Goal: Task Accomplishment & Management: Use online tool/utility

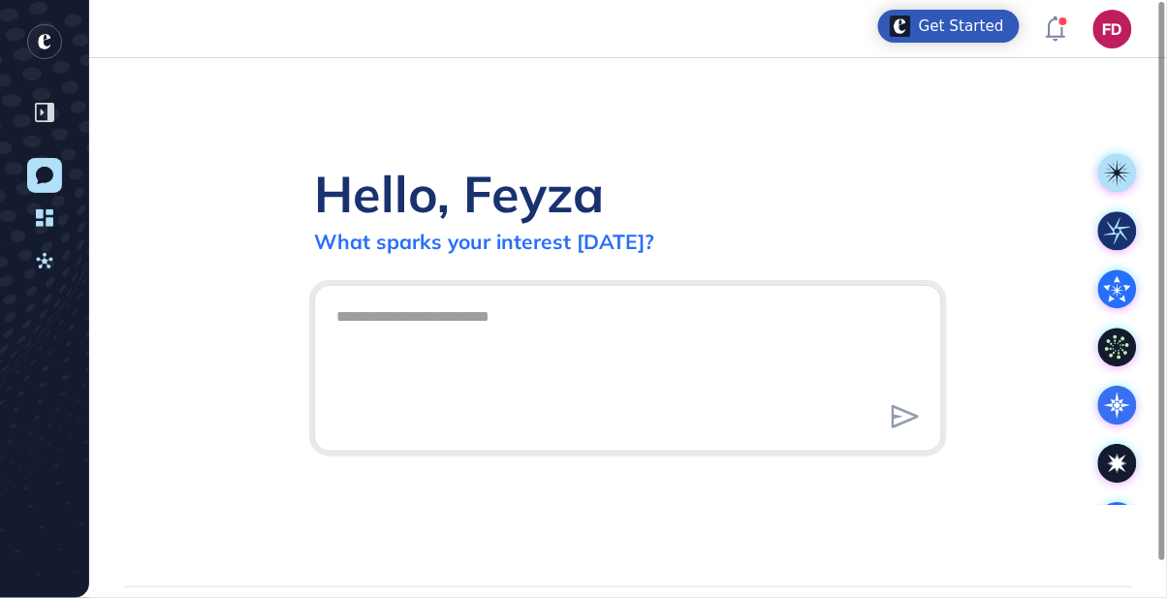
click at [449, 376] on textarea at bounding box center [628, 366] width 607 height 136
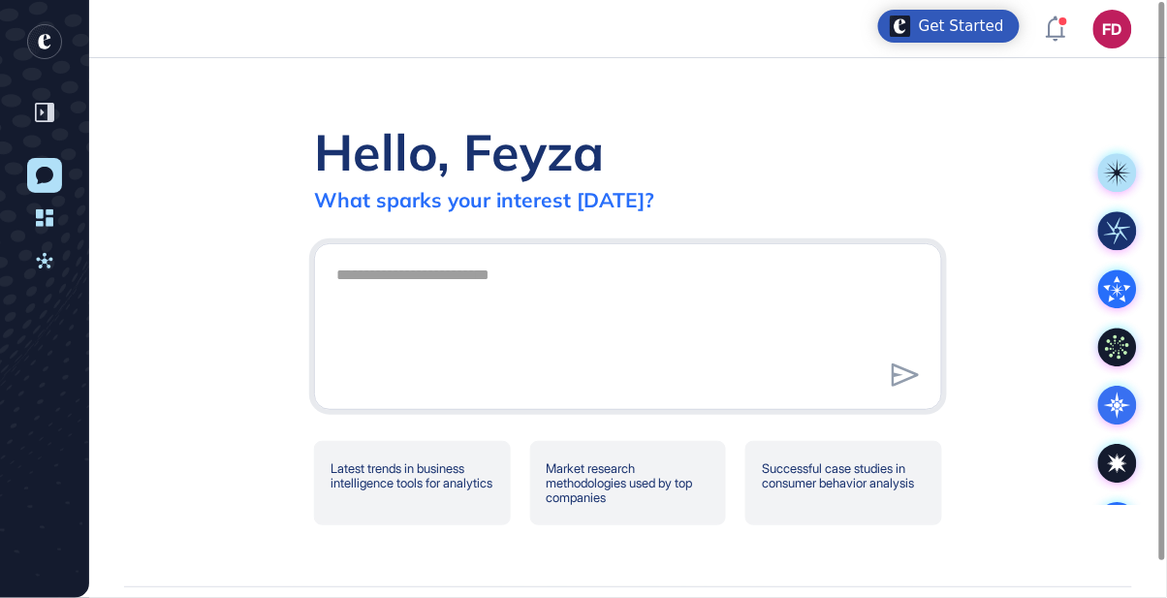
click at [835, 141] on div "Hello, [PERSON_NAME] What sparks your interest [DATE]? .cls-2{fill:#fff} Latest…" at bounding box center [628, 322] width 1078 height 528
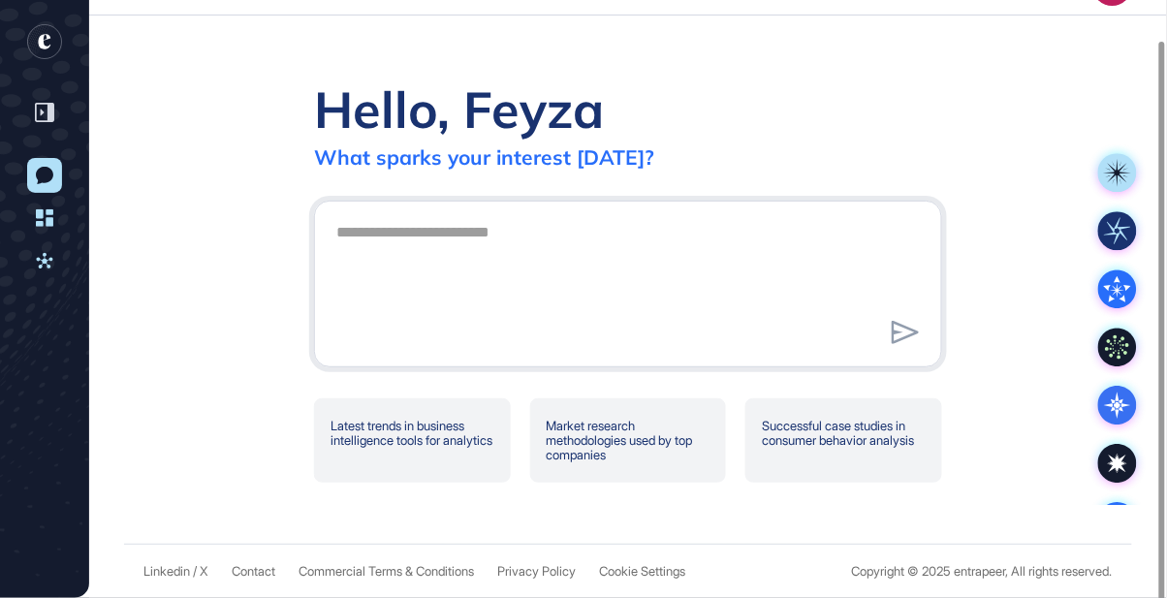
drag, startPoint x: 48, startPoint y: 263, endPoint x: 135, endPoint y: 243, distance: 88.5
click at [49, 263] on icon at bounding box center [44, 260] width 17 height 17
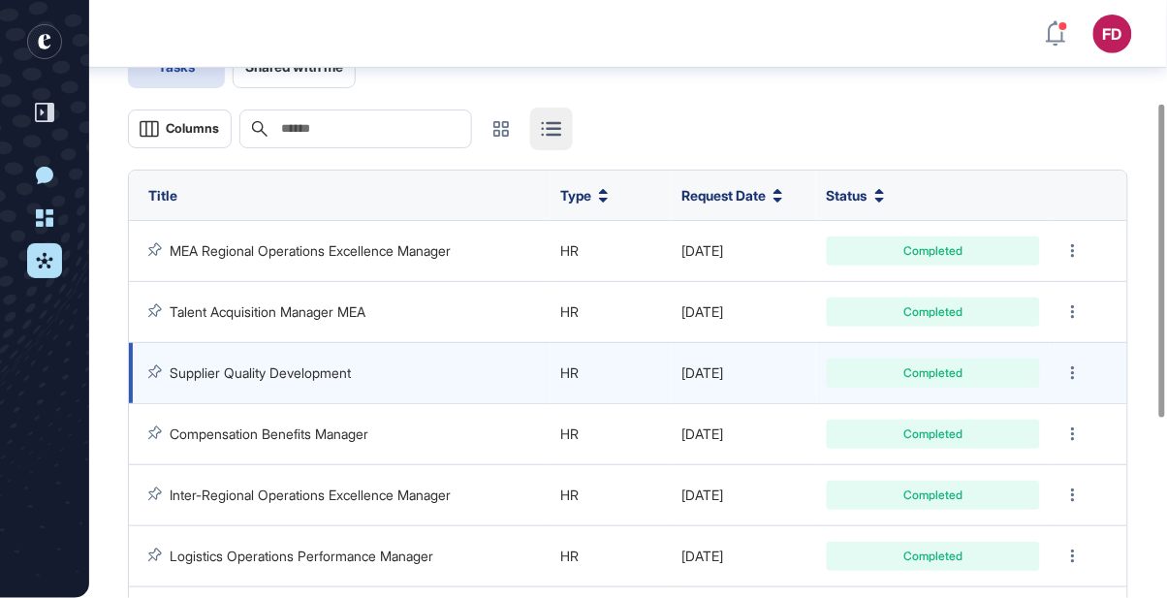
scroll to position [195, 0]
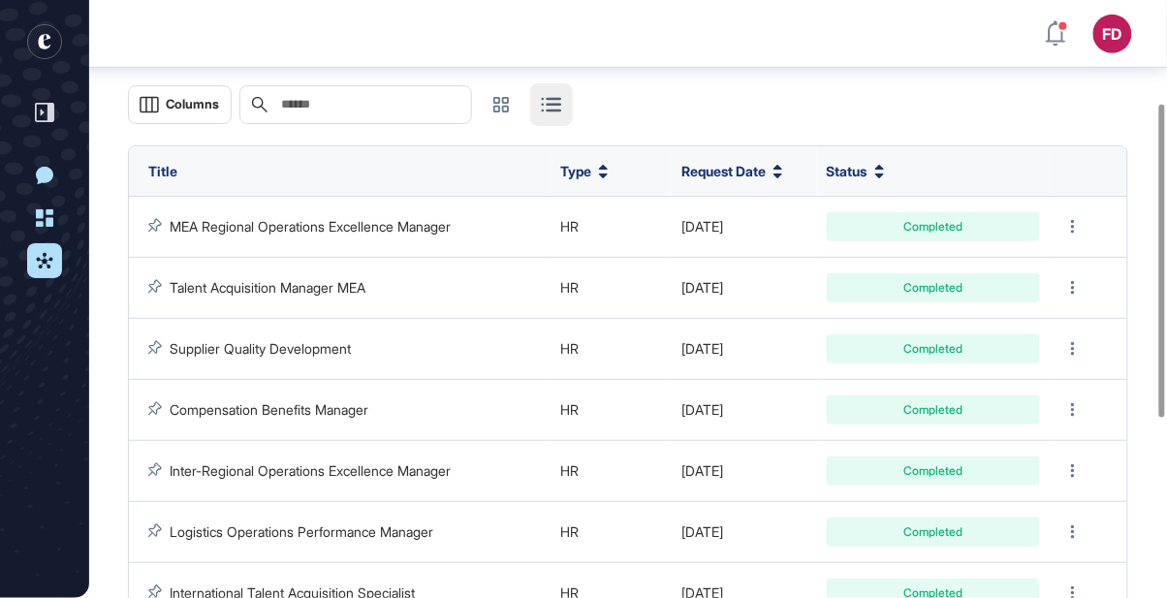
click at [73, 199] on div "New Conversation Dashboard Activities" at bounding box center [44, 299] width 89 height 598
click at [49, 216] on icon at bounding box center [44, 217] width 17 height 17
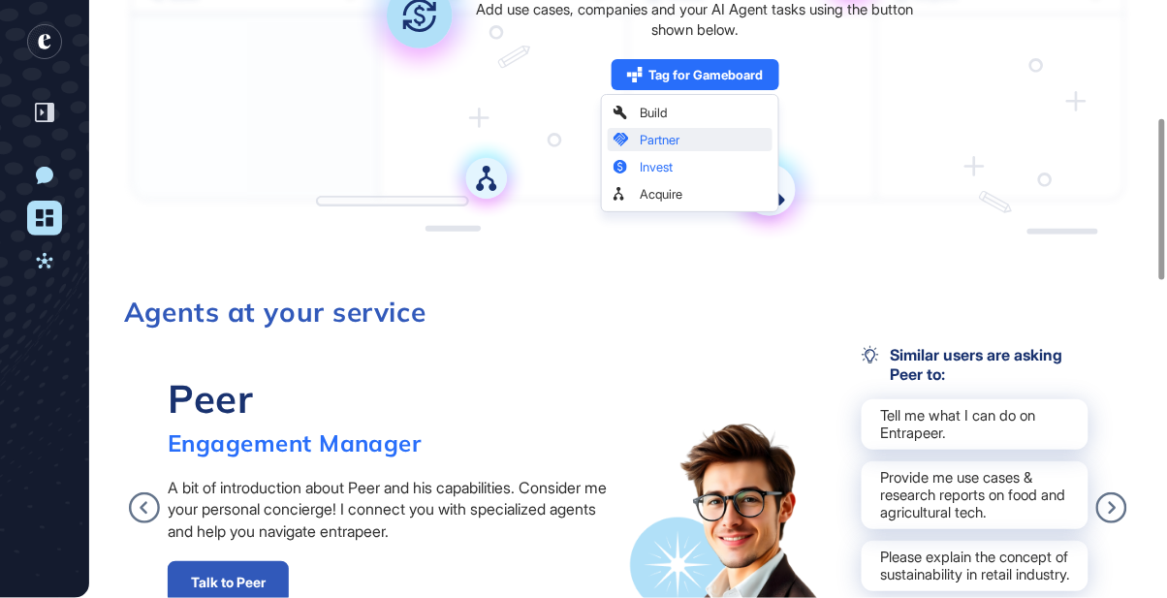
scroll to position [232, 0]
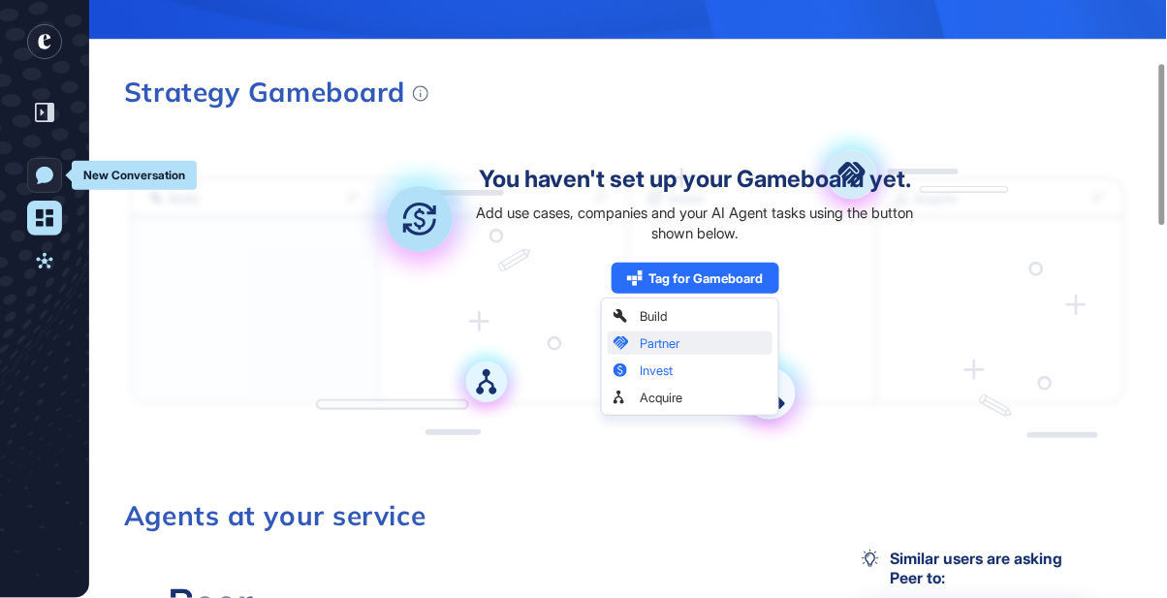
click at [42, 178] on icon at bounding box center [44, 175] width 17 height 17
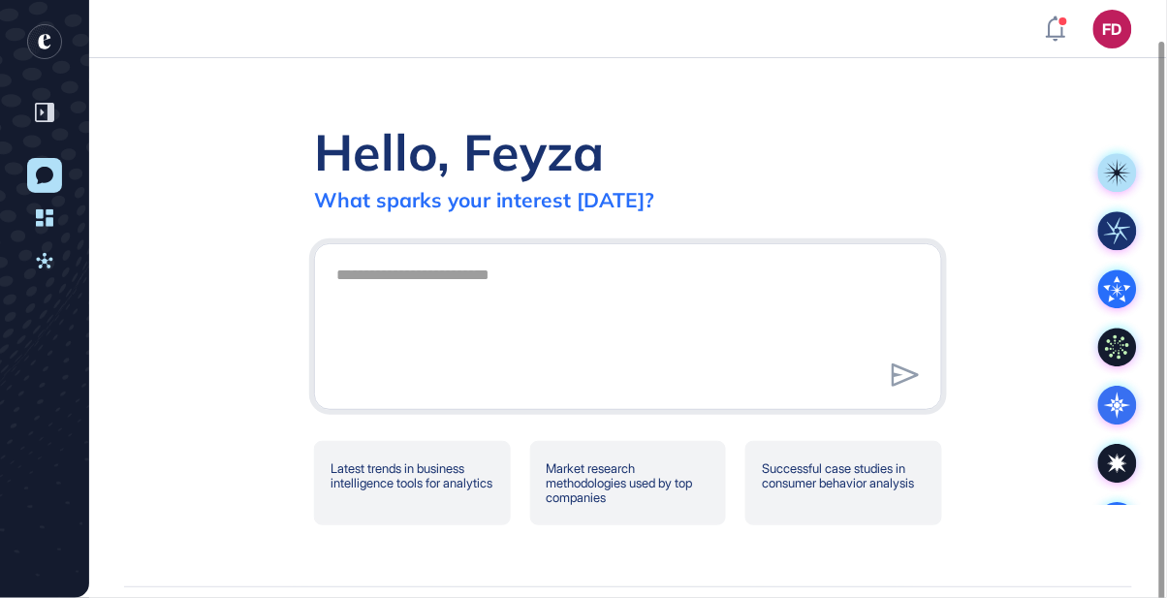
scroll to position [43, 0]
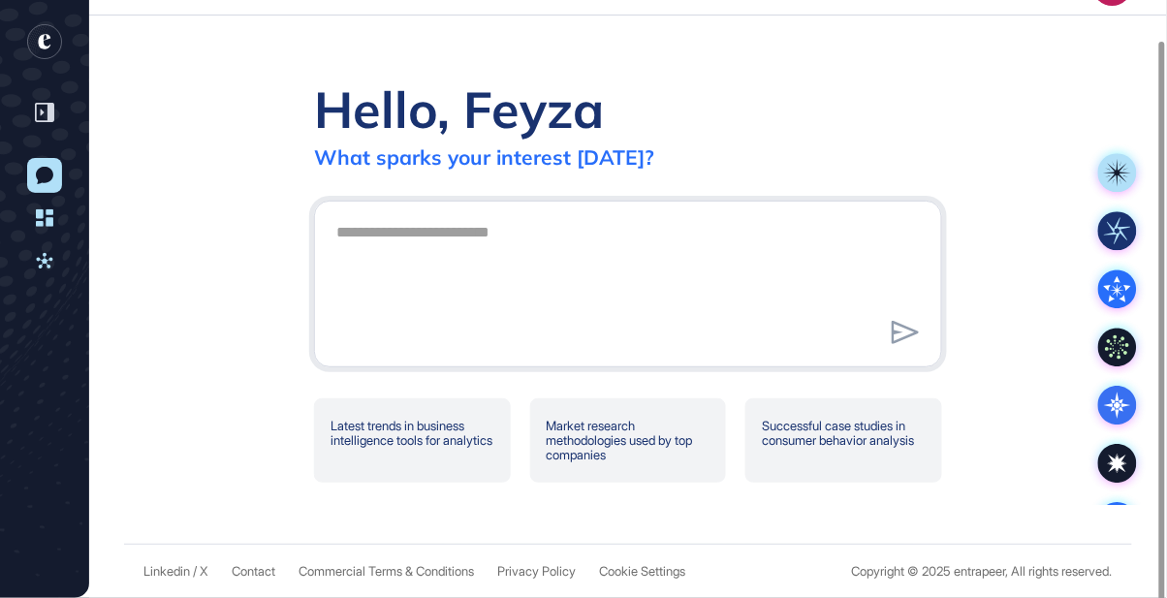
click at [47, 112] on icon at bounding box center [44, 112] width 19 height 19
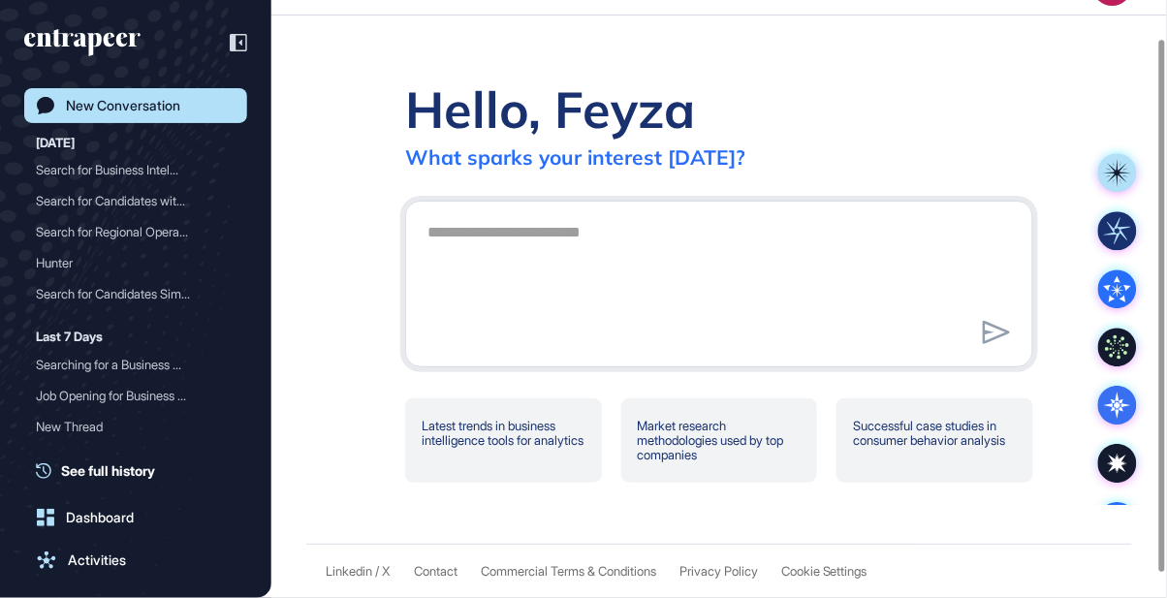
click at [239, 41] on icon at bounding box center [238, 42] width 17 height 17
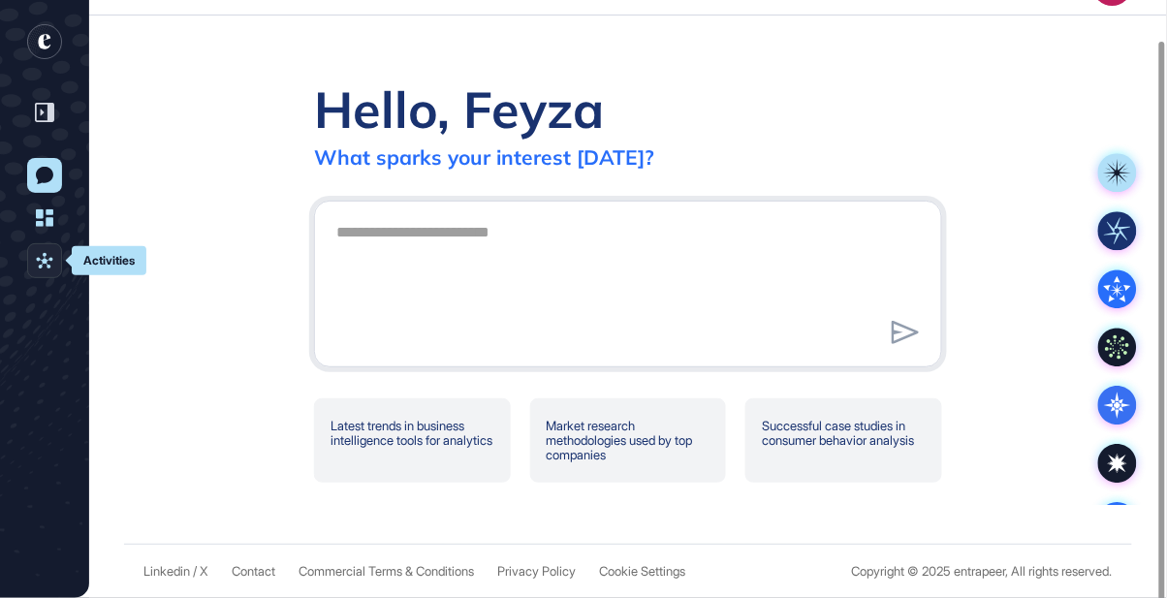
click at [51, 256] on icon at bounding box center [44, 260] width 17 height 17
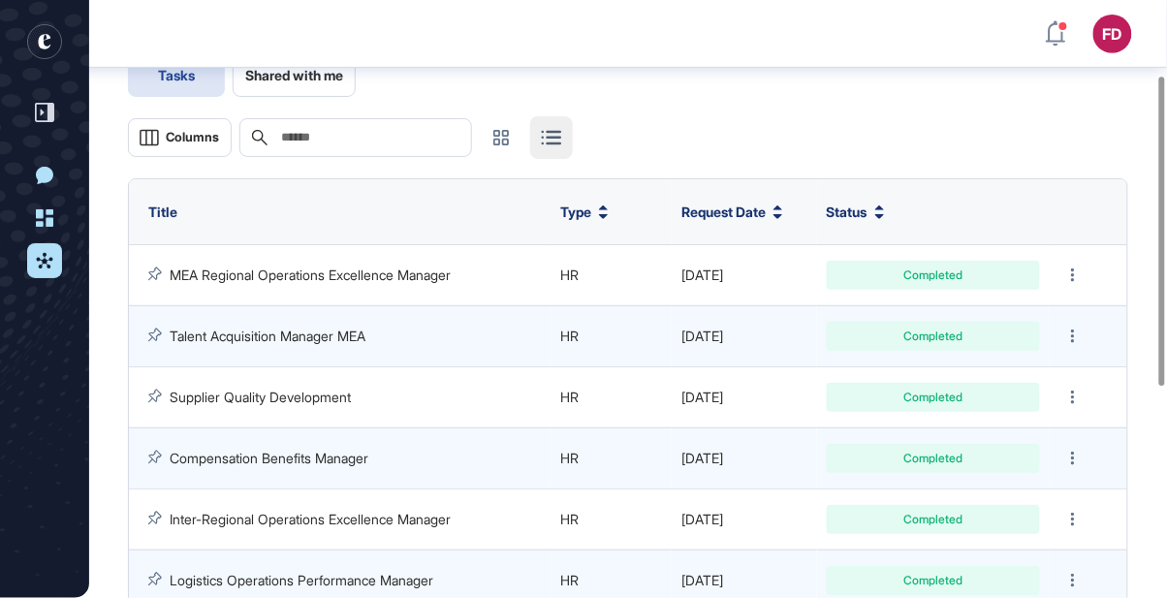
scroll to position [143, 0]
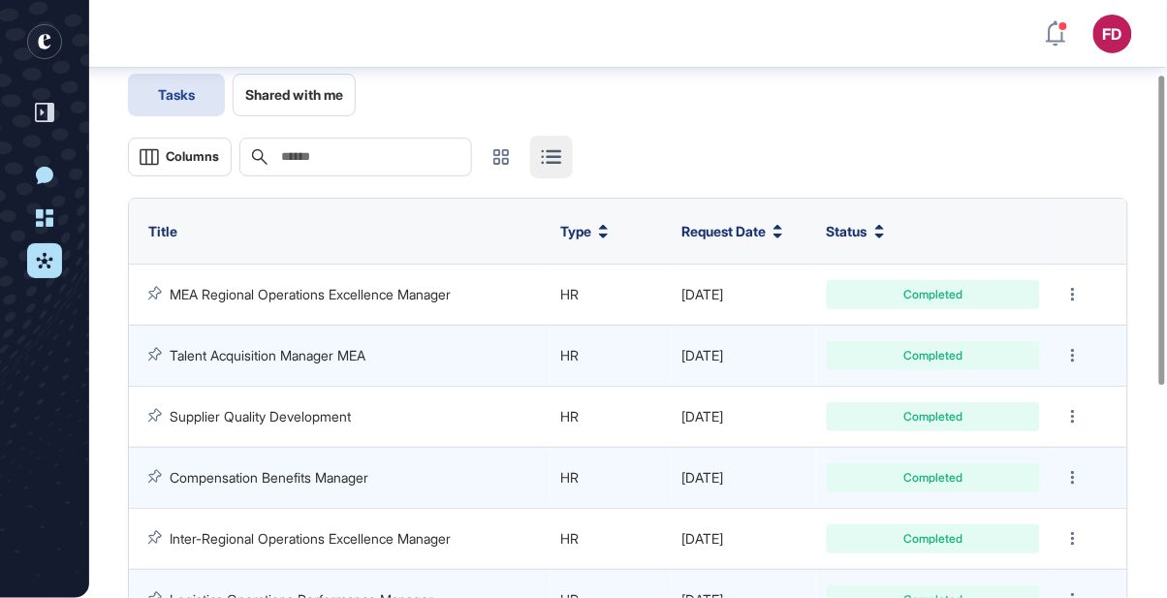
click at [335, 103] on button "Shared with me" at bounding box center [294, 95] width 123 height 43
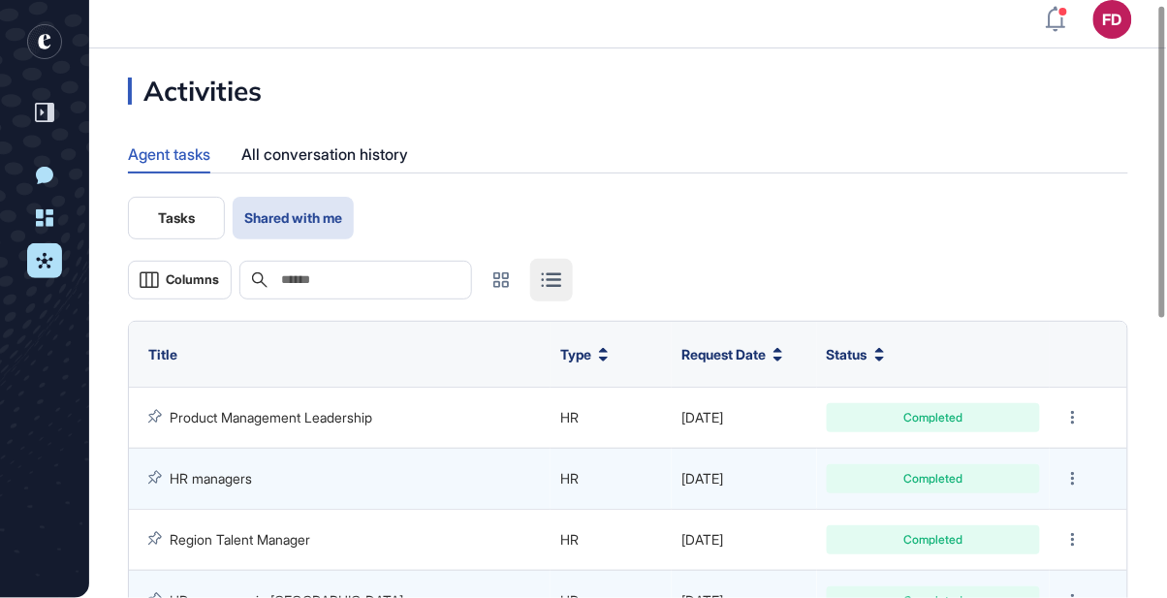
scroll to position [8, 0]
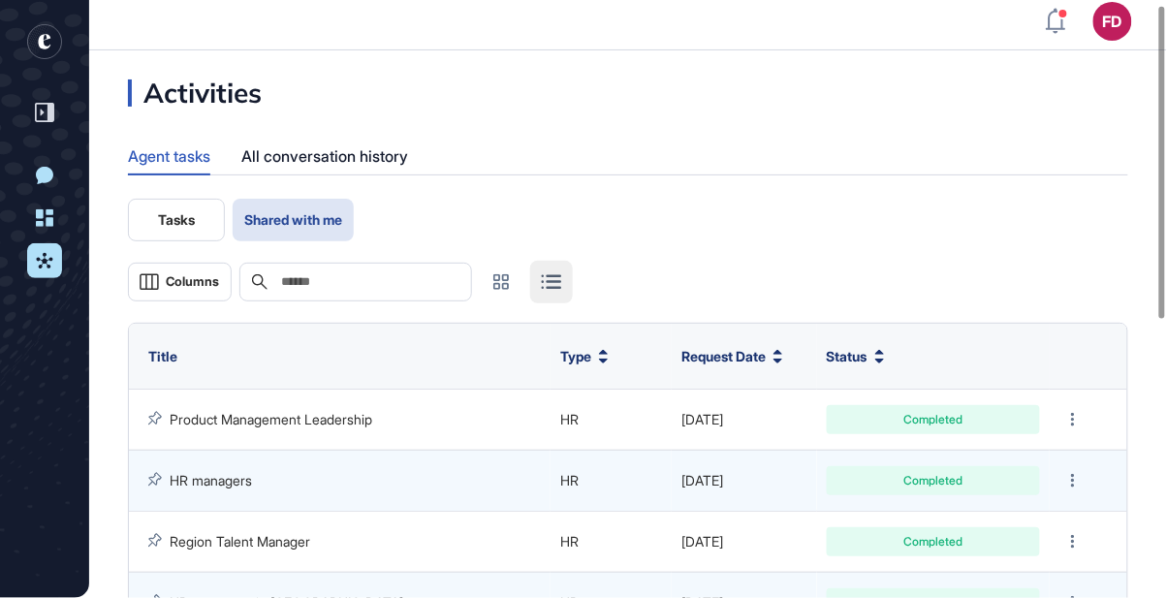
click at [197, 211] on button "Tasks" at bounding box center [176, 220] width 97 height 43
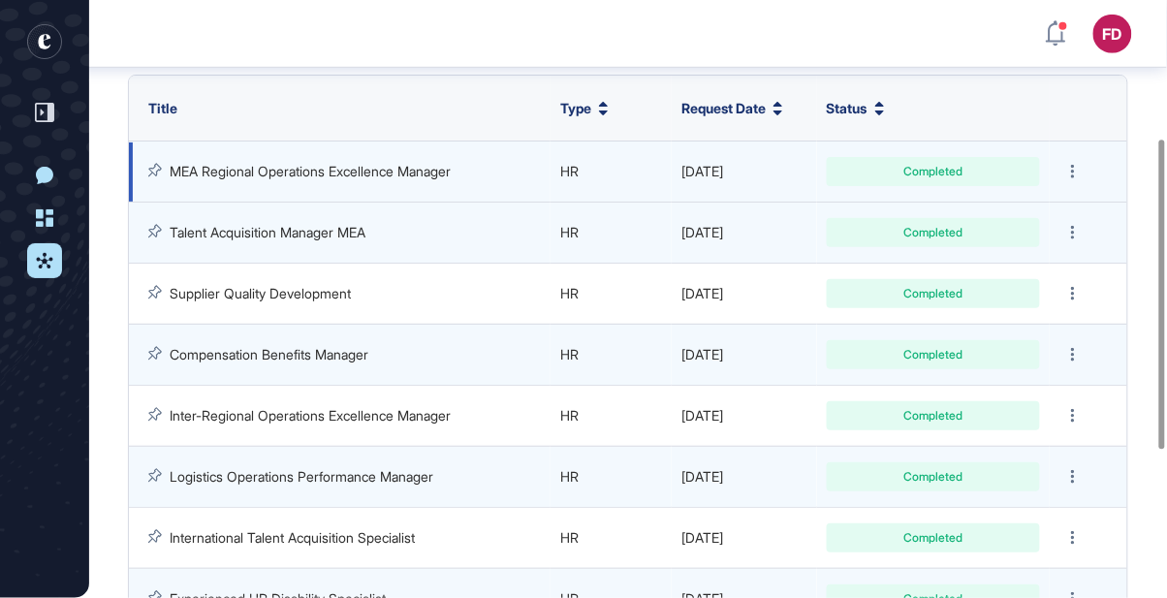
scroll to position [266, 0]
click at [405, 176] on link "MEA Regional Operations Excellence Manager" at bounding box center [310, 171] width 281 height 16
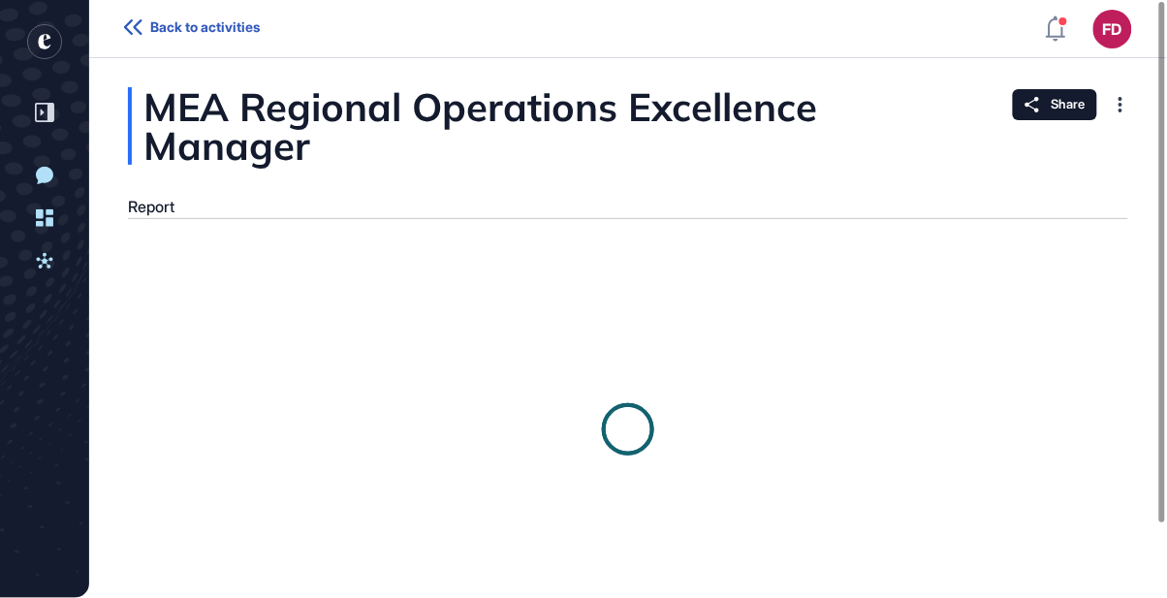
drag, startPoint x: 169, startPoint y: 208, endPoint x: 287, endPoint y: 236, distance: 121.6
click at [169, 208] on div "Report" at bounding box center [151, 207] width 47 height 18
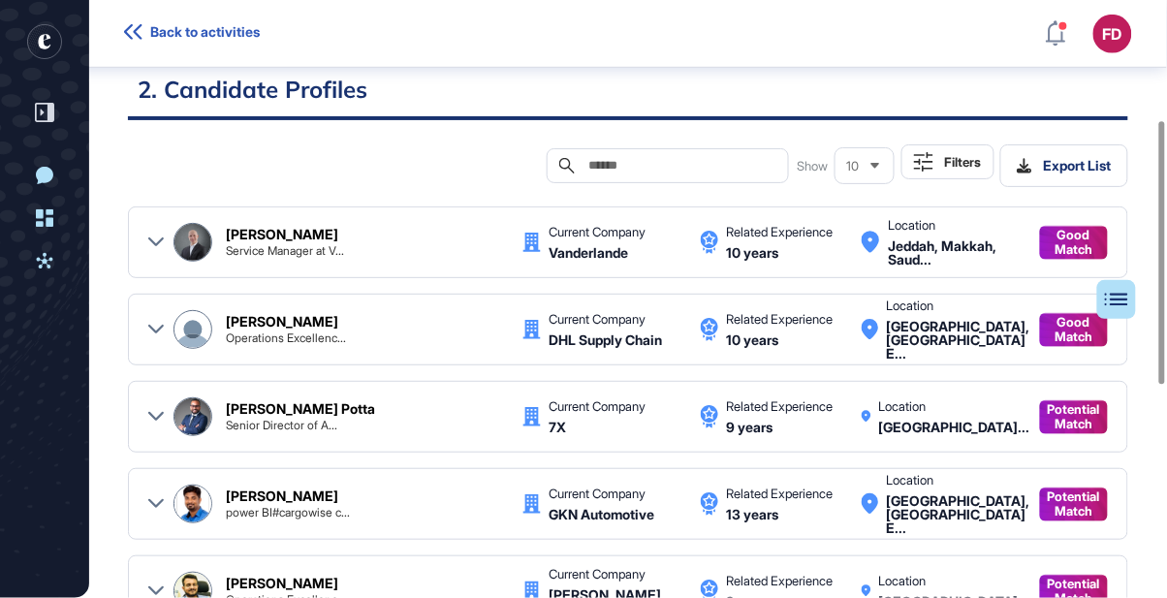
scroll to position [272, 0]
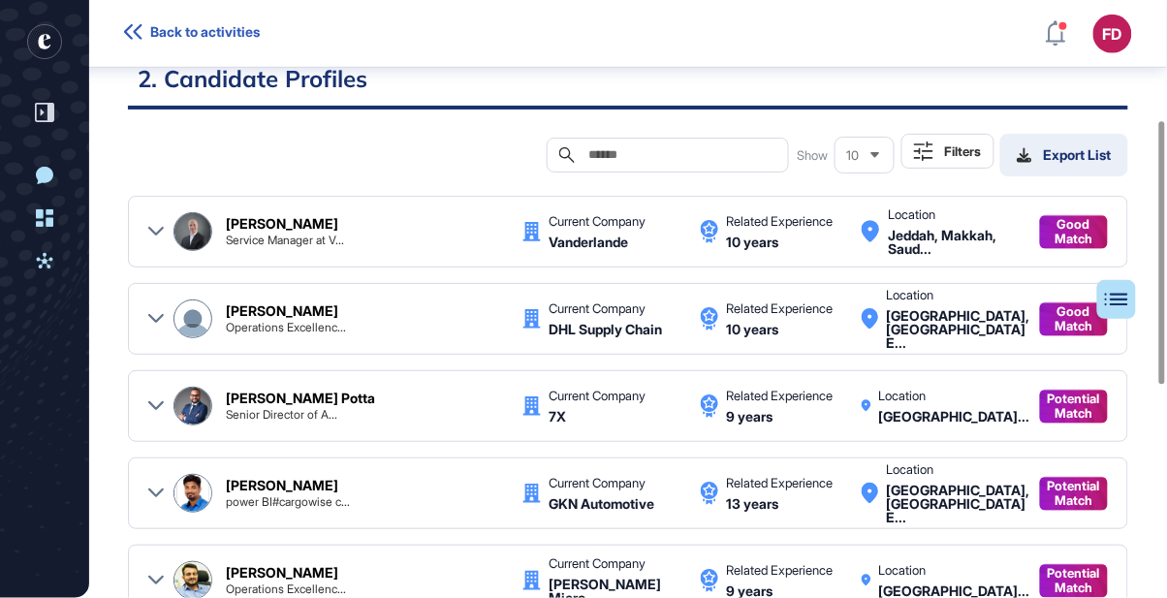
click at [1053, 159] on div "Export List" at bounding box center [1064, 155] width 95 height 16
click at [731, 90] on h2 "2. Candidate Profiles" at bounding box center [628, 86] width 1001 height 48
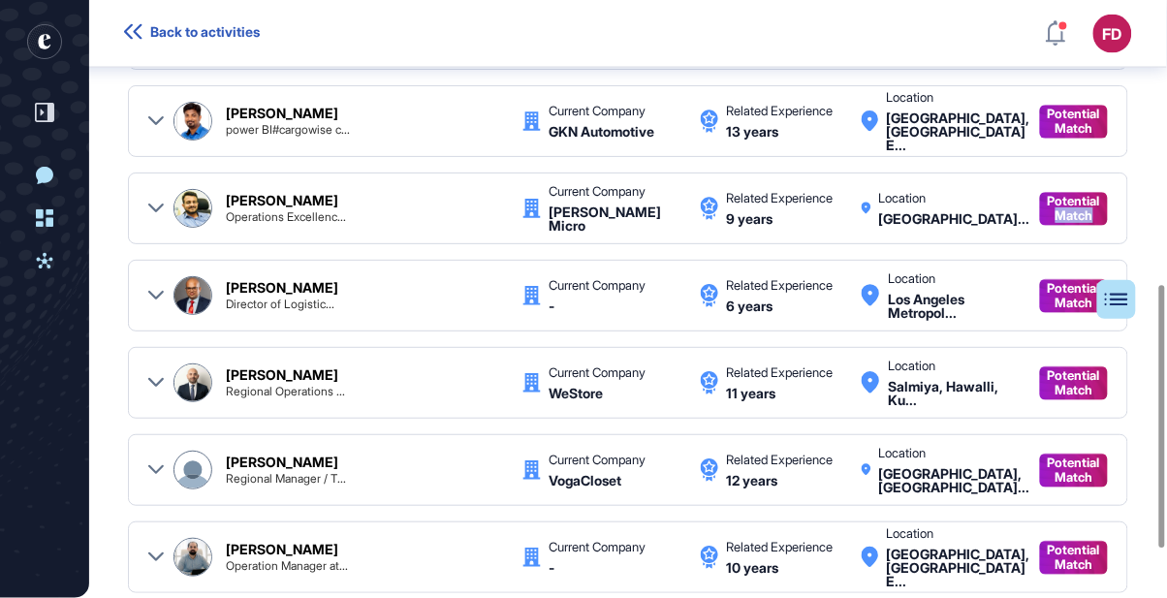
drag, startPoint x: 1165, startPoint y: 199, endPoint x: 1159, endPoint y: 240, distance: 41.1
click at [1159, 240] on div "MEA Regional Operations Excellence Manager Report Table of Contents 1. Job Desc…" at bounding box center [628, 109] width 1078 height 1312
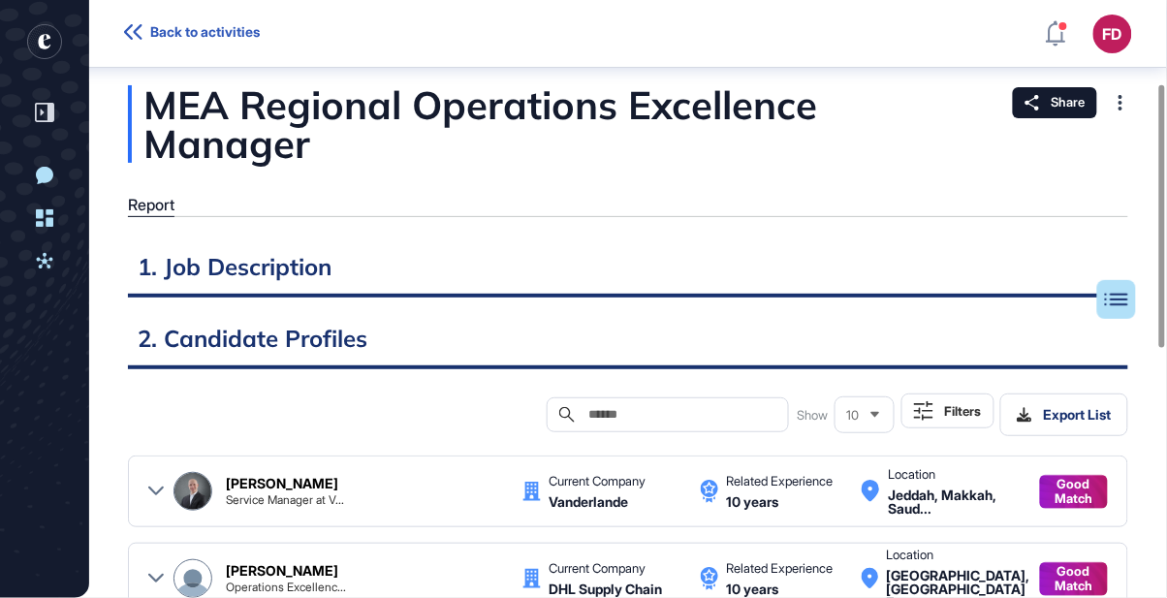
scroll to position [4, 0]
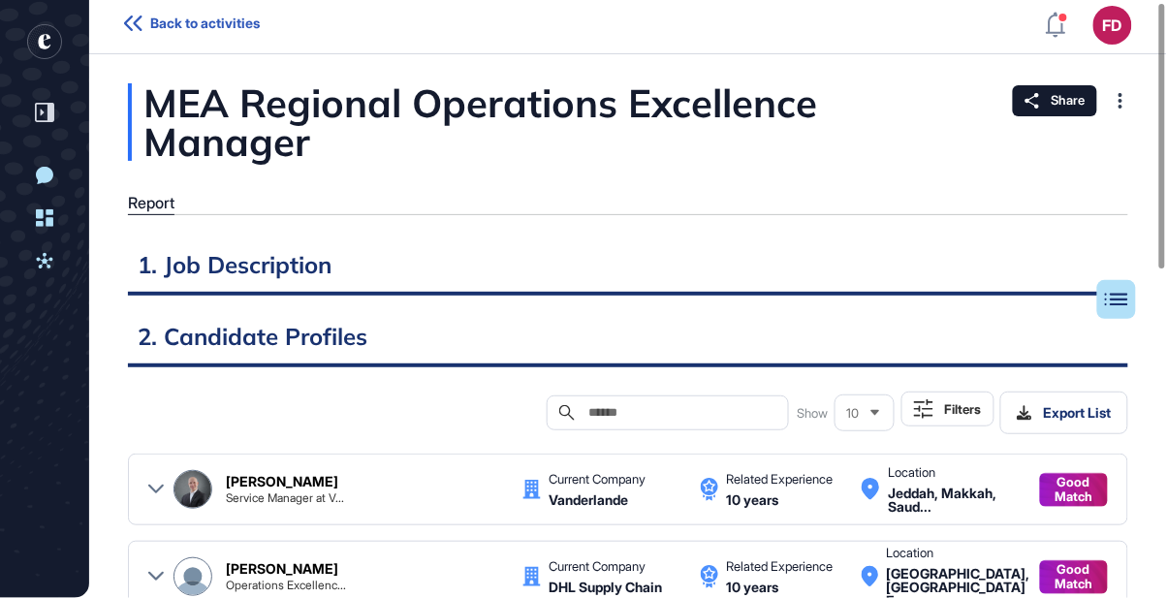
click at [275, 274] on h2 "1. Job Description" at bounding box center [628, 272] width 1001 height 48
click at [36, 46] on rect "entrapeer-logo" at bounding box center [44, 41] width 35 height 35
click at [46, 45] on rect "entrapeer-logo" at bounding box center [44, 41] width 35 height 35
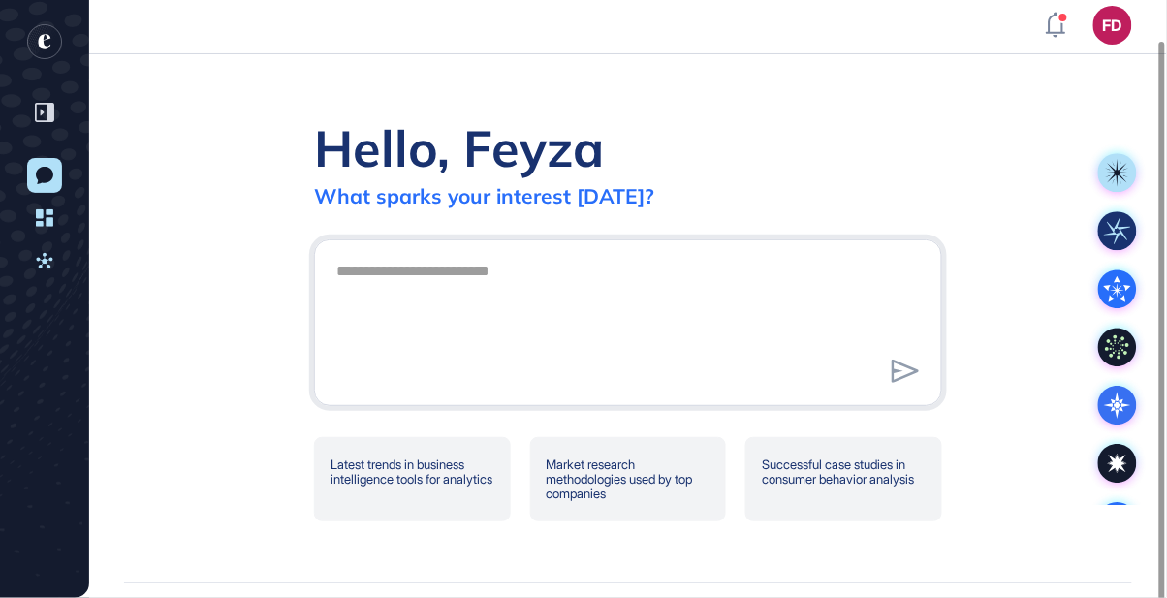
scroll to position [43, 0]
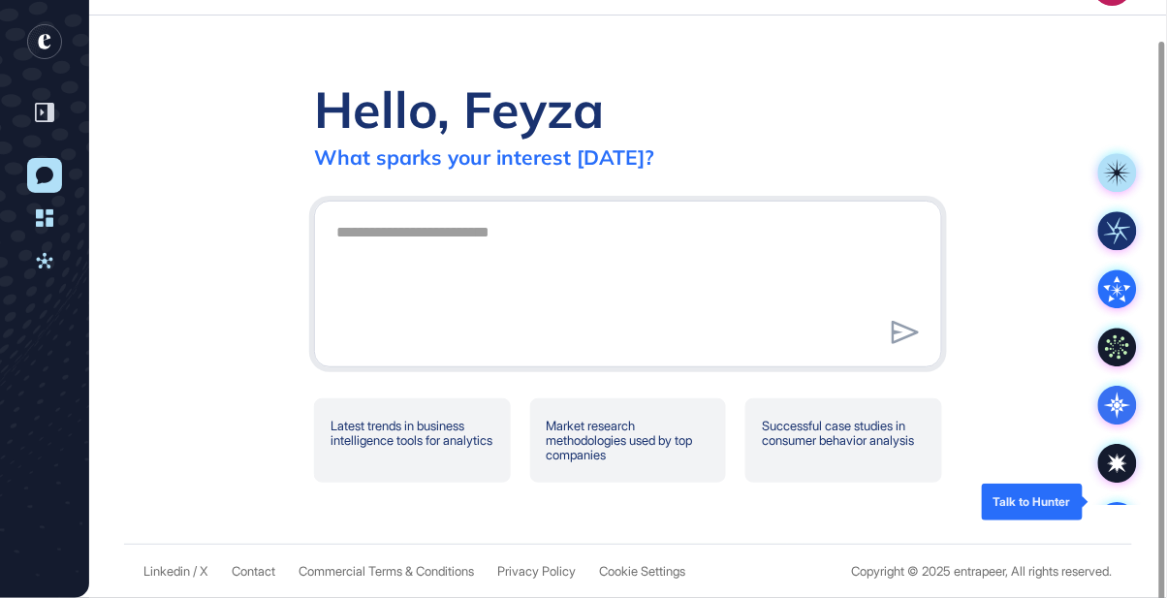
click at [1111, 502] on circle at bounding box center [1118, 521] width 39 height 39
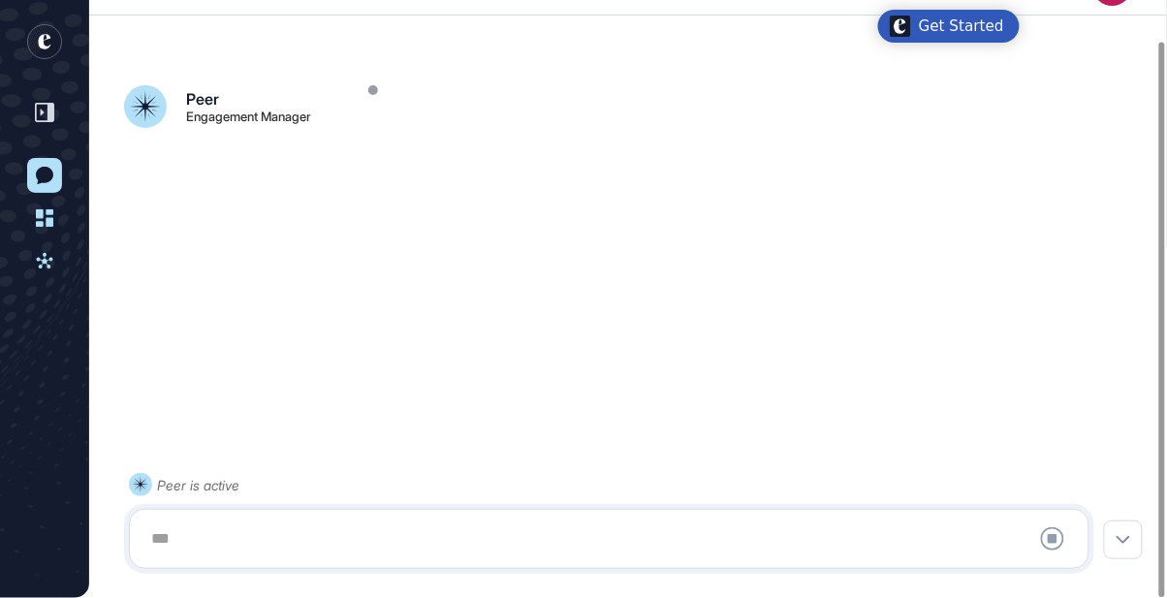
scroll to position [47, 0]
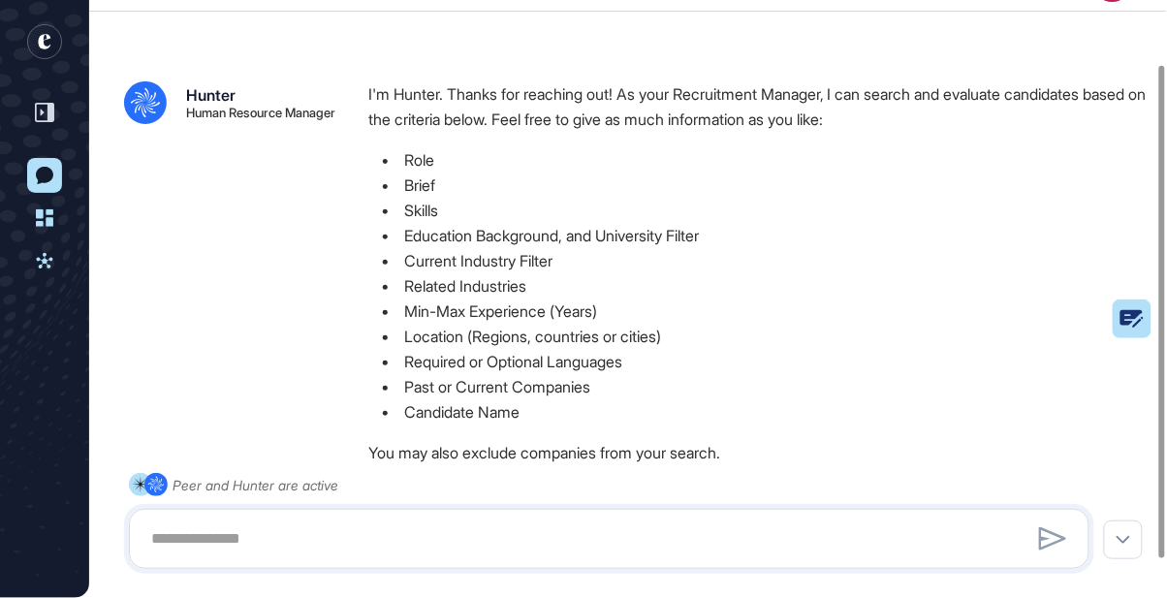
scroll to position [136, 0]
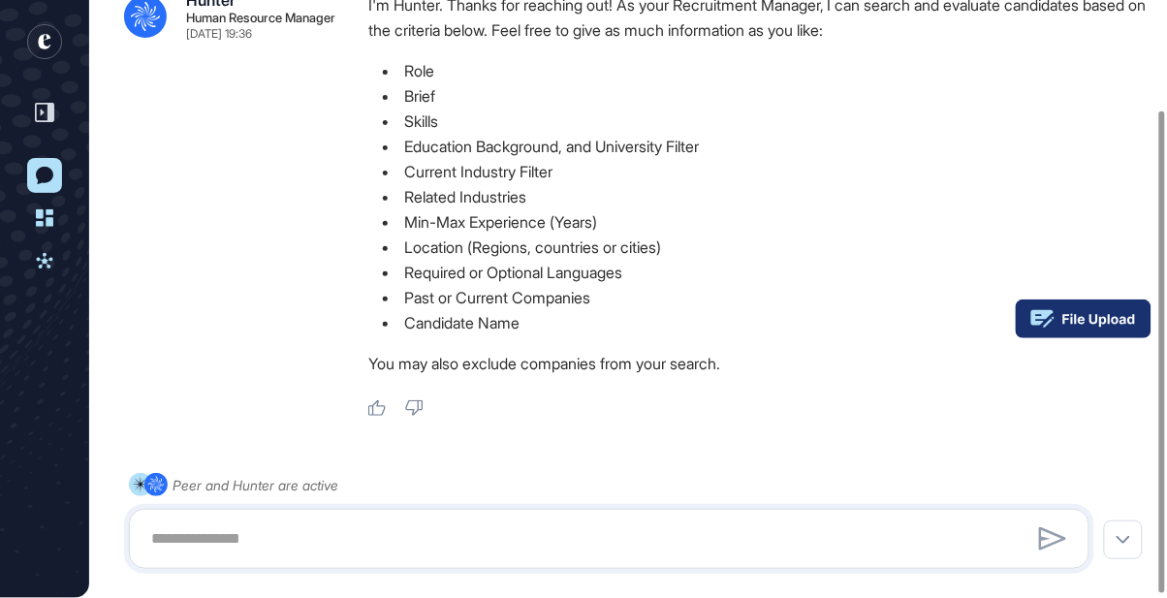
click at [1132, 318] on rect at bounding box center [1084, 319] width 136 height 39
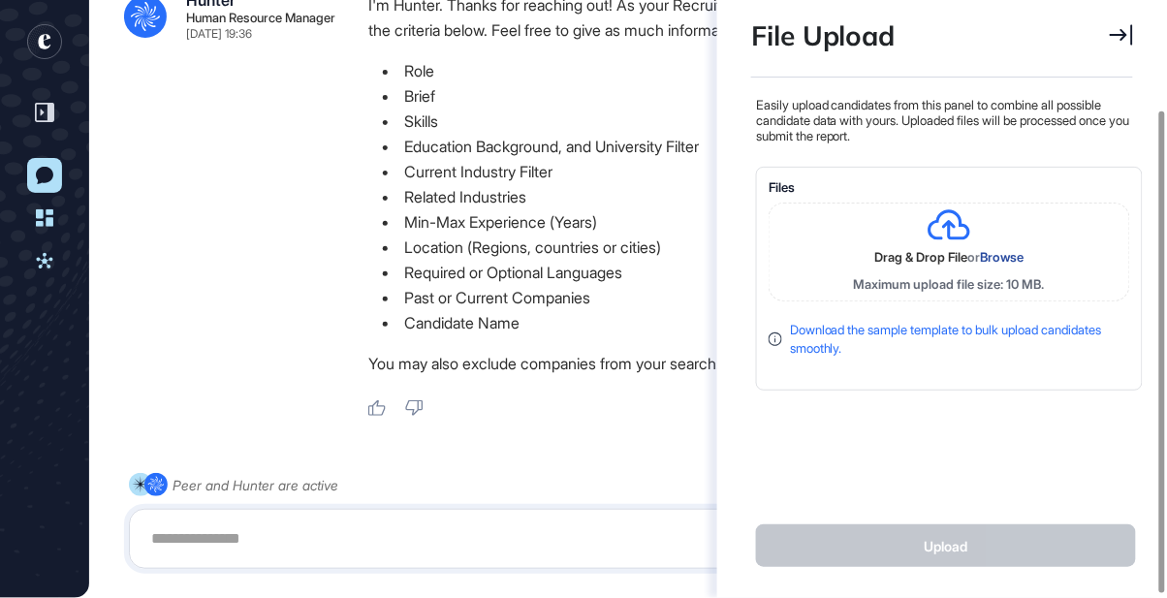
scroll to position [439, 386]
